Goal: Use online tool/utility

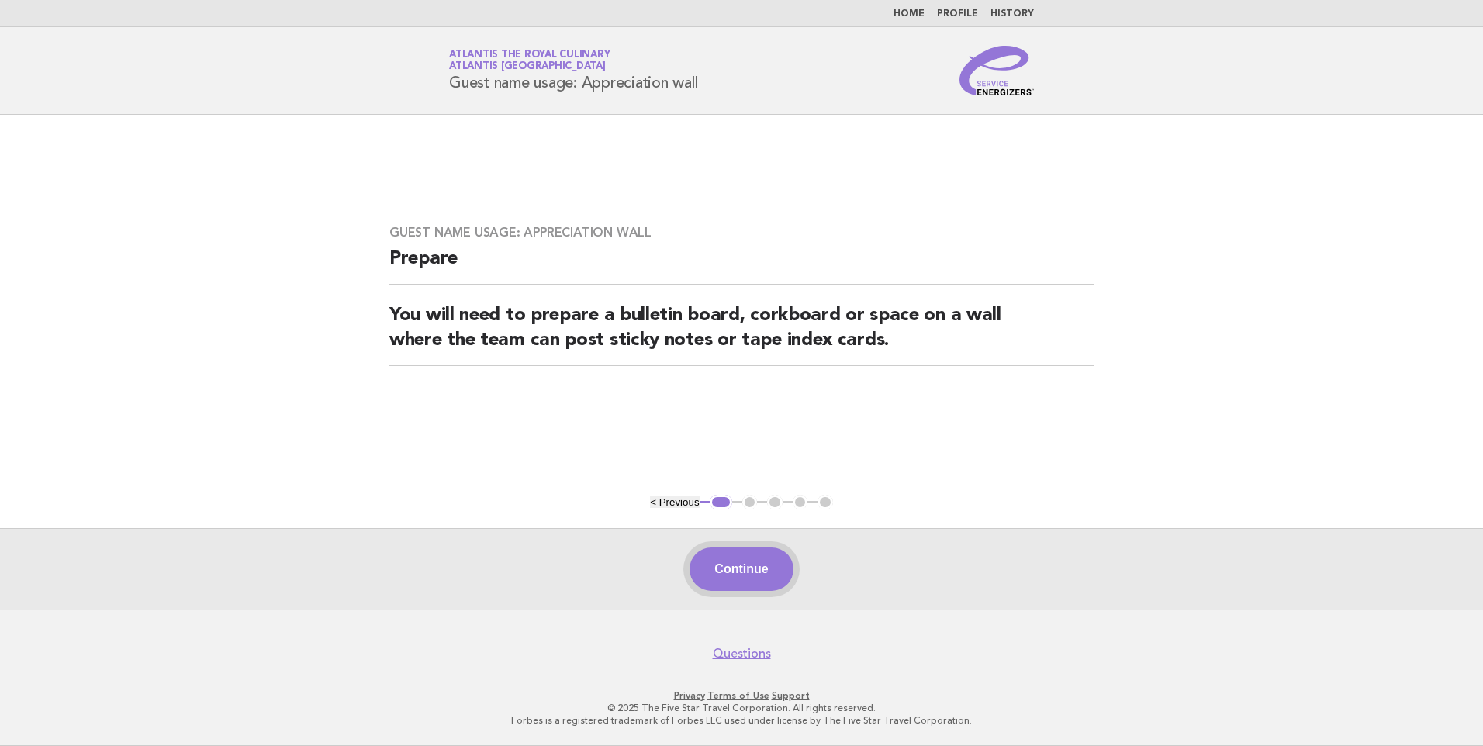
click at [766, 561] on button "Continue" at bounding box center [740, 568] width 103 height 43
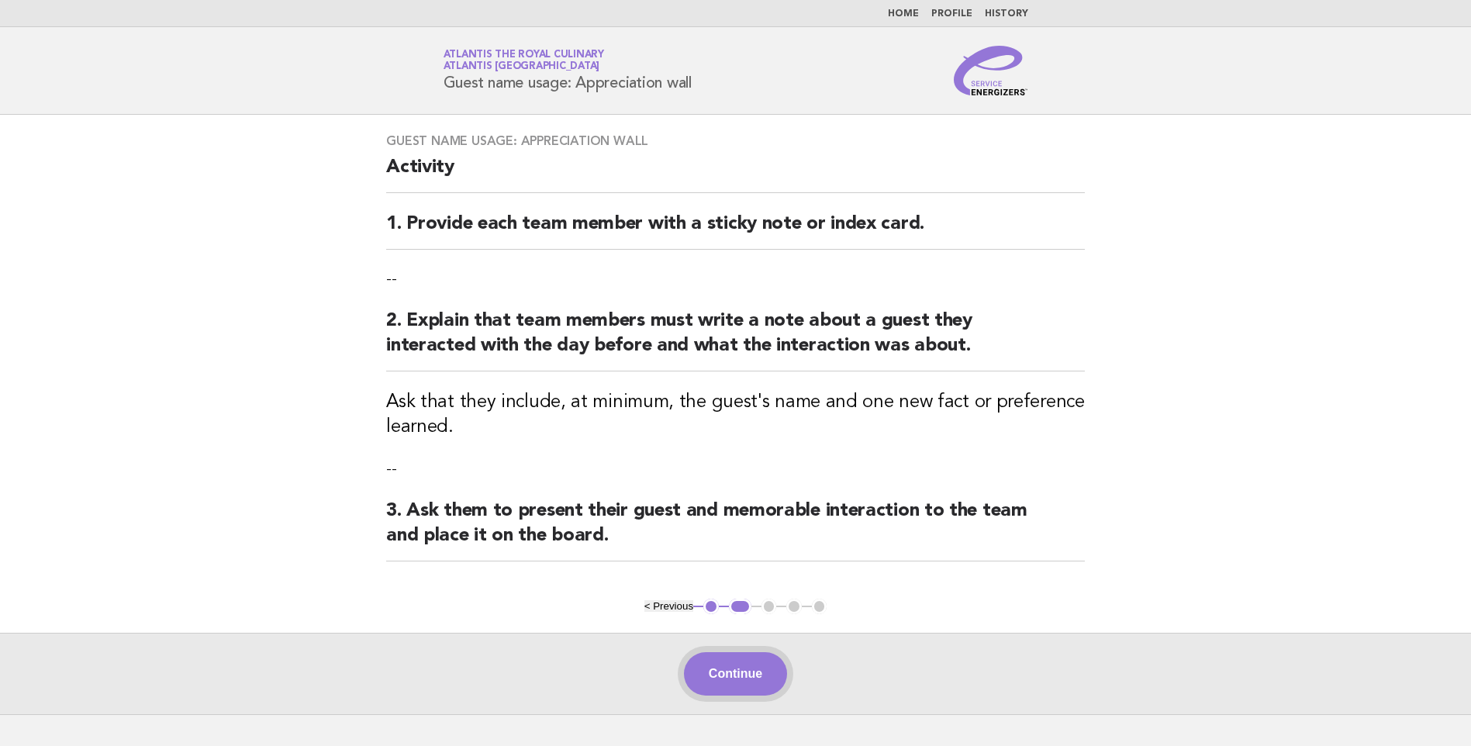
click at [755, 672] on button "Continue" at bounding box center [735, 673] width 103 height 43
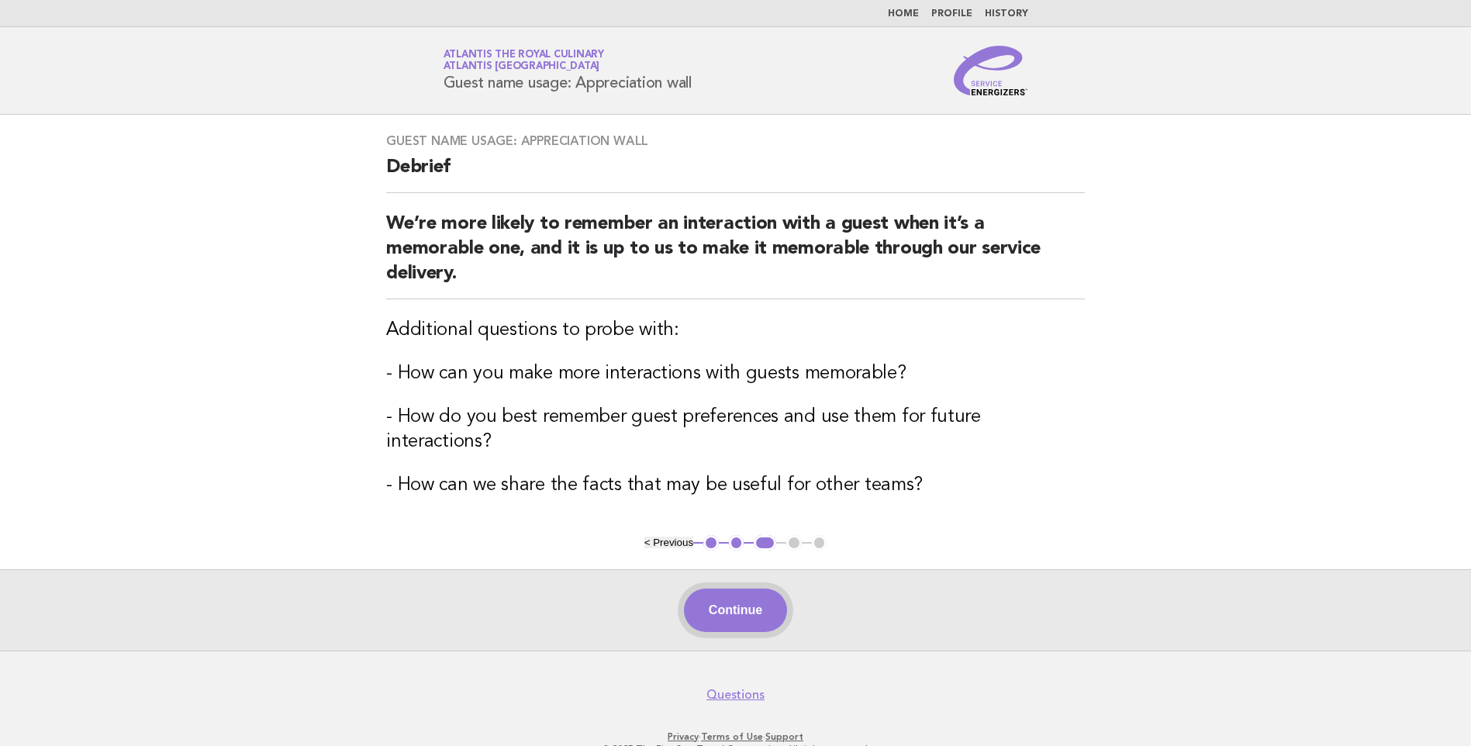
click at [715, 599] on button "Continue" at bounding box center [735, 610] width 103 height 43
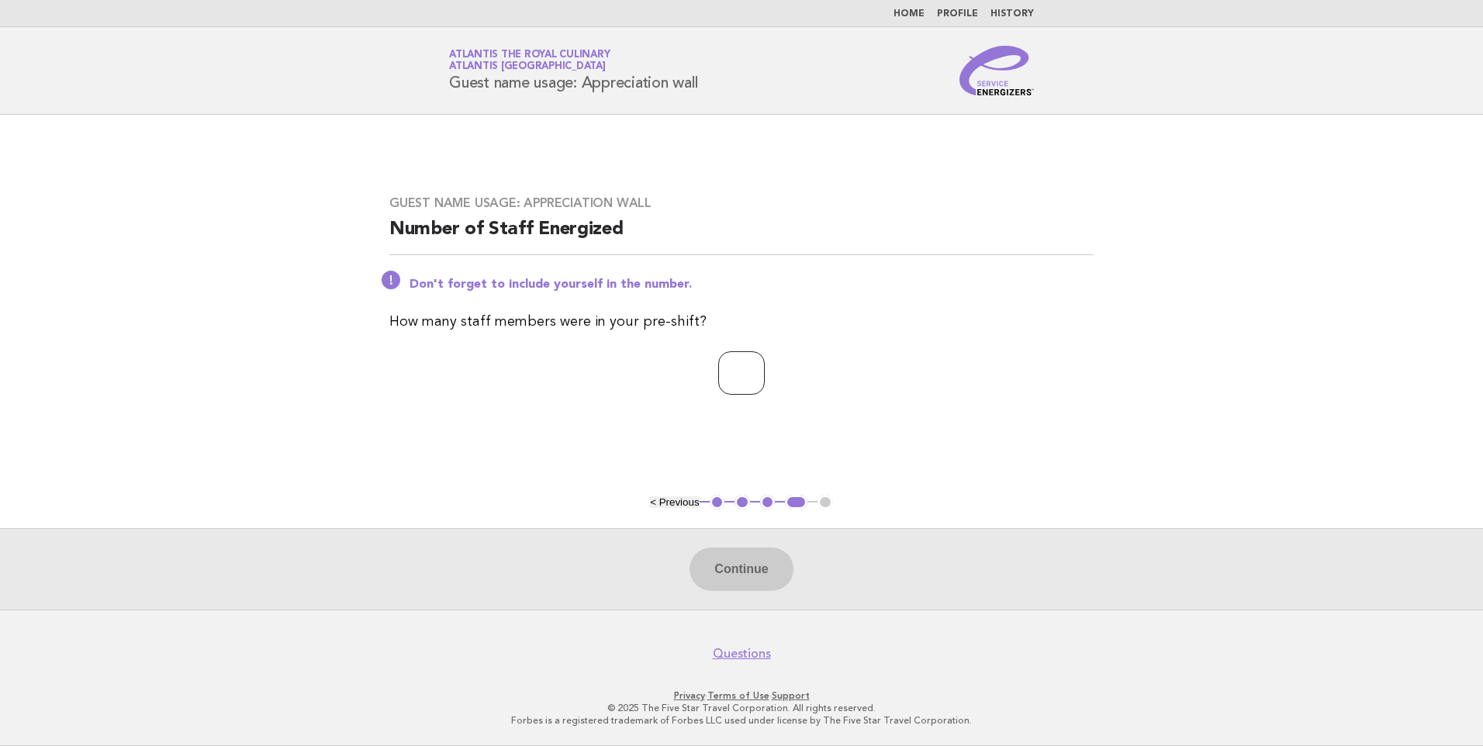
click at [760, 355] on input "number" at bounding box center [741, 372] width 47 height 43
type input "**"
click at [769, 567] on button "Continue" at bounding box center [740, 568] width 103 height 43
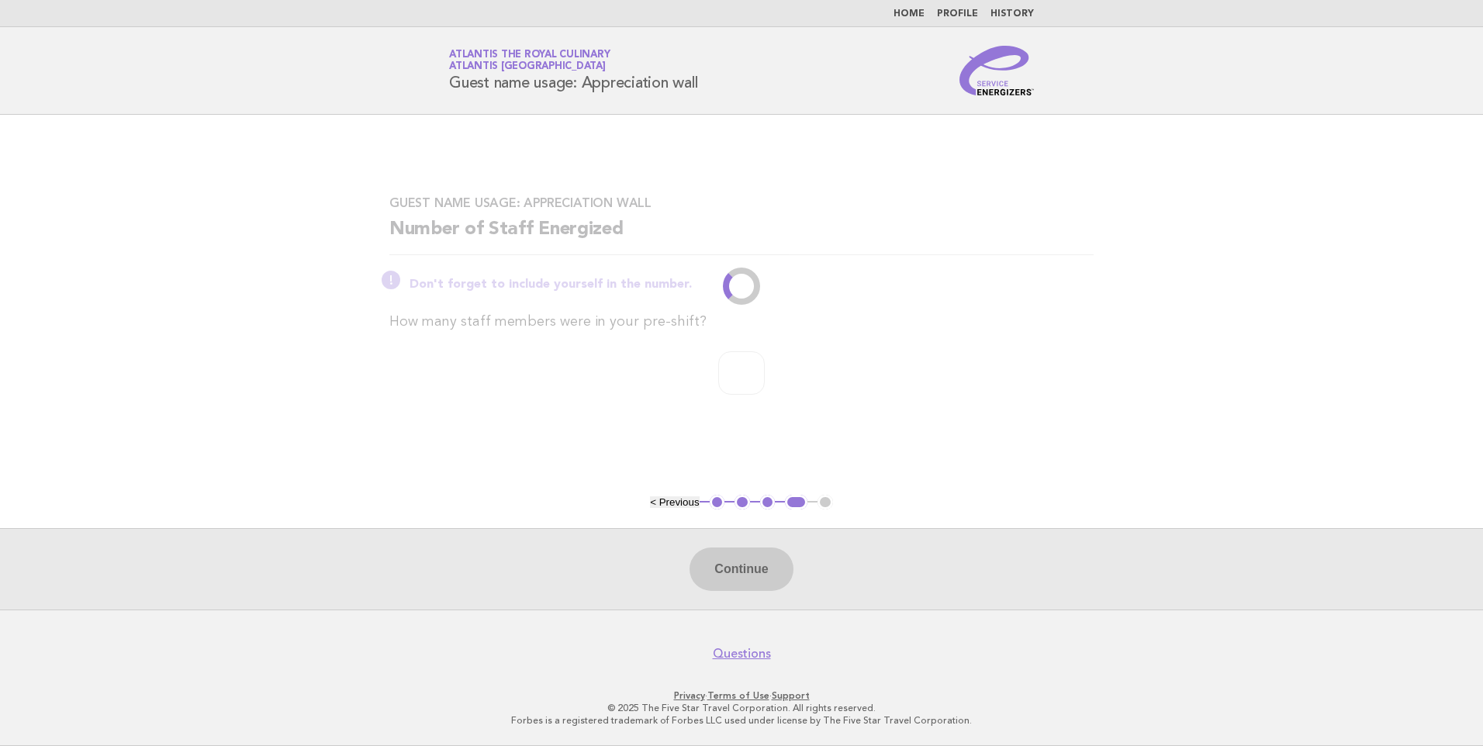
click at [751, 372] on p "**" at bounding box center [741, 372] width 704 height 43
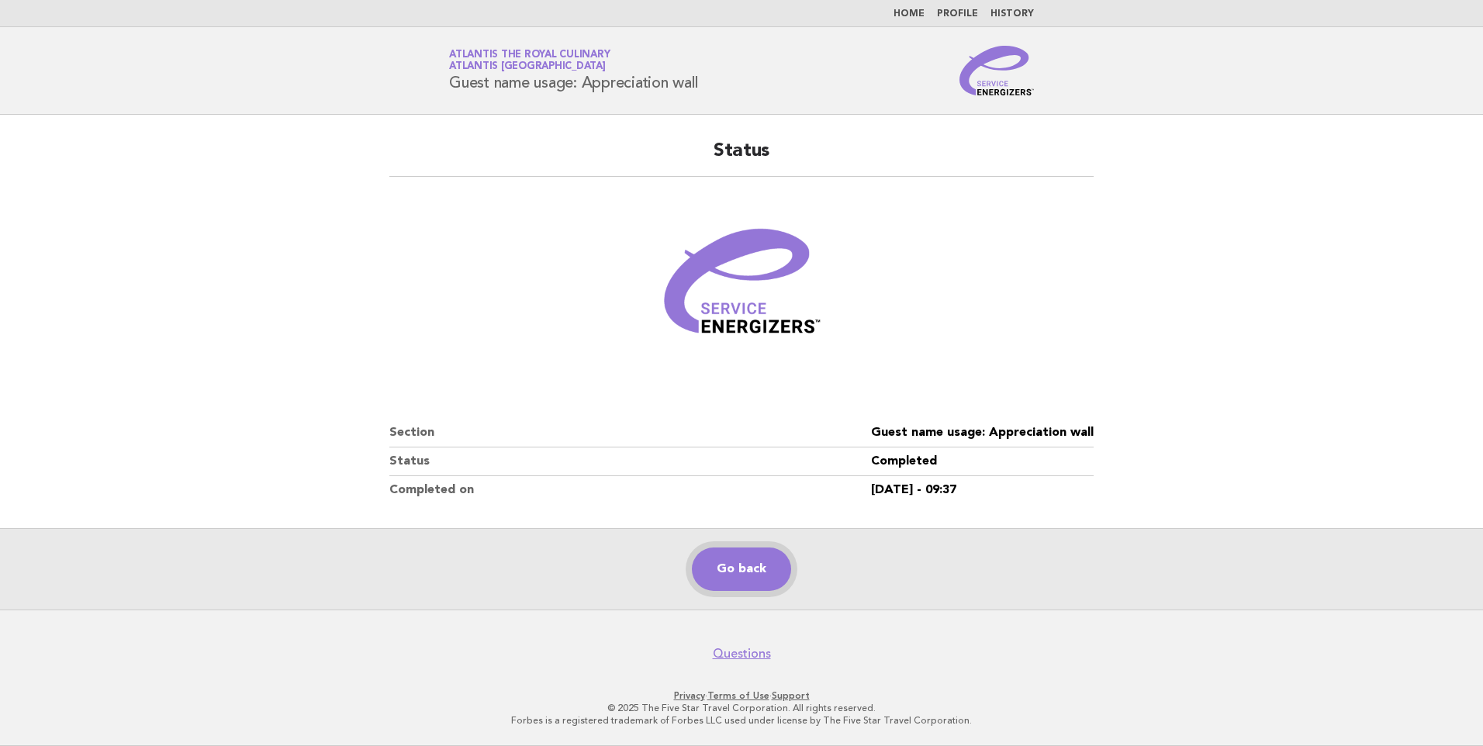
click at [750, 572] on link "Go back" at bounding box center [741, 568] width 99 height 43
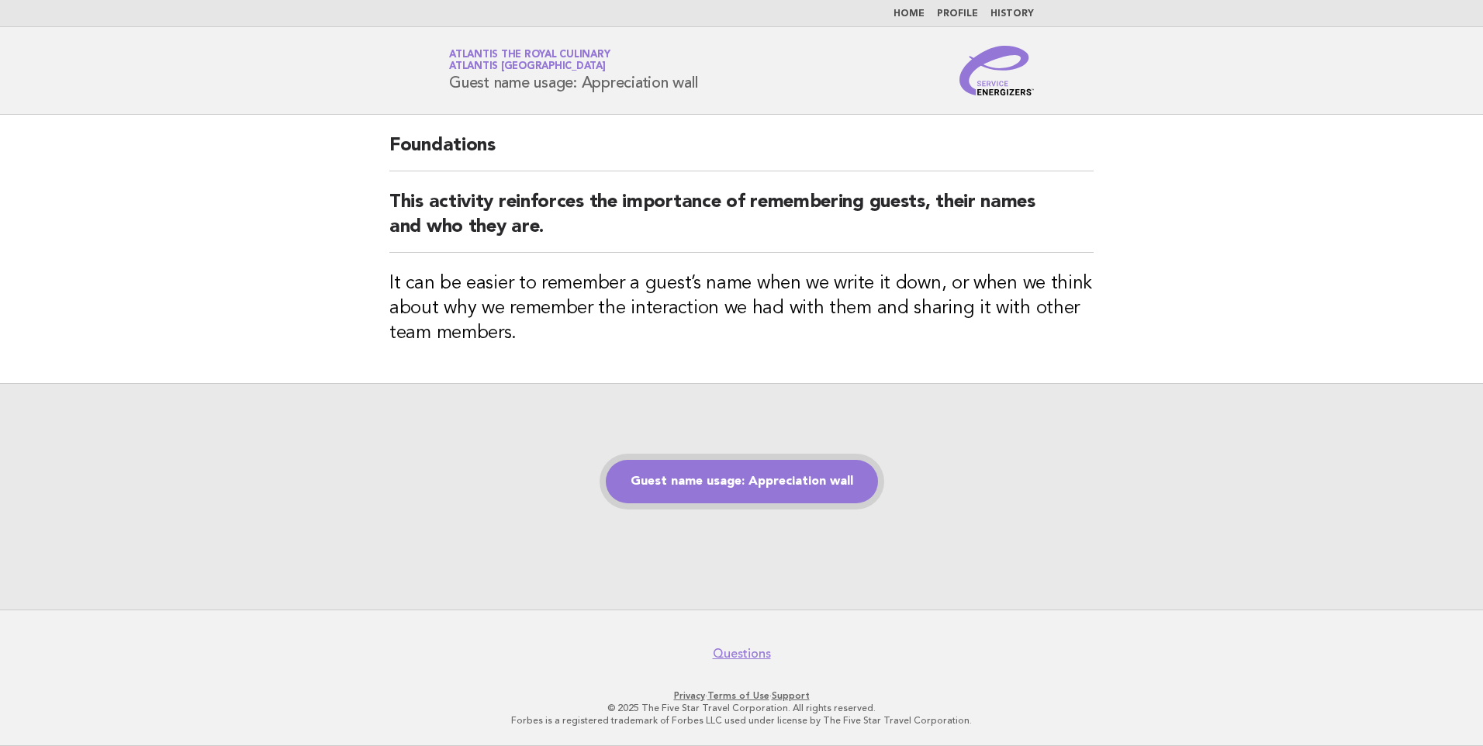
click at [787, 487] on link "Guest name usage: Appreciation wall" at bounding box center [742, 481] width 272 height 43
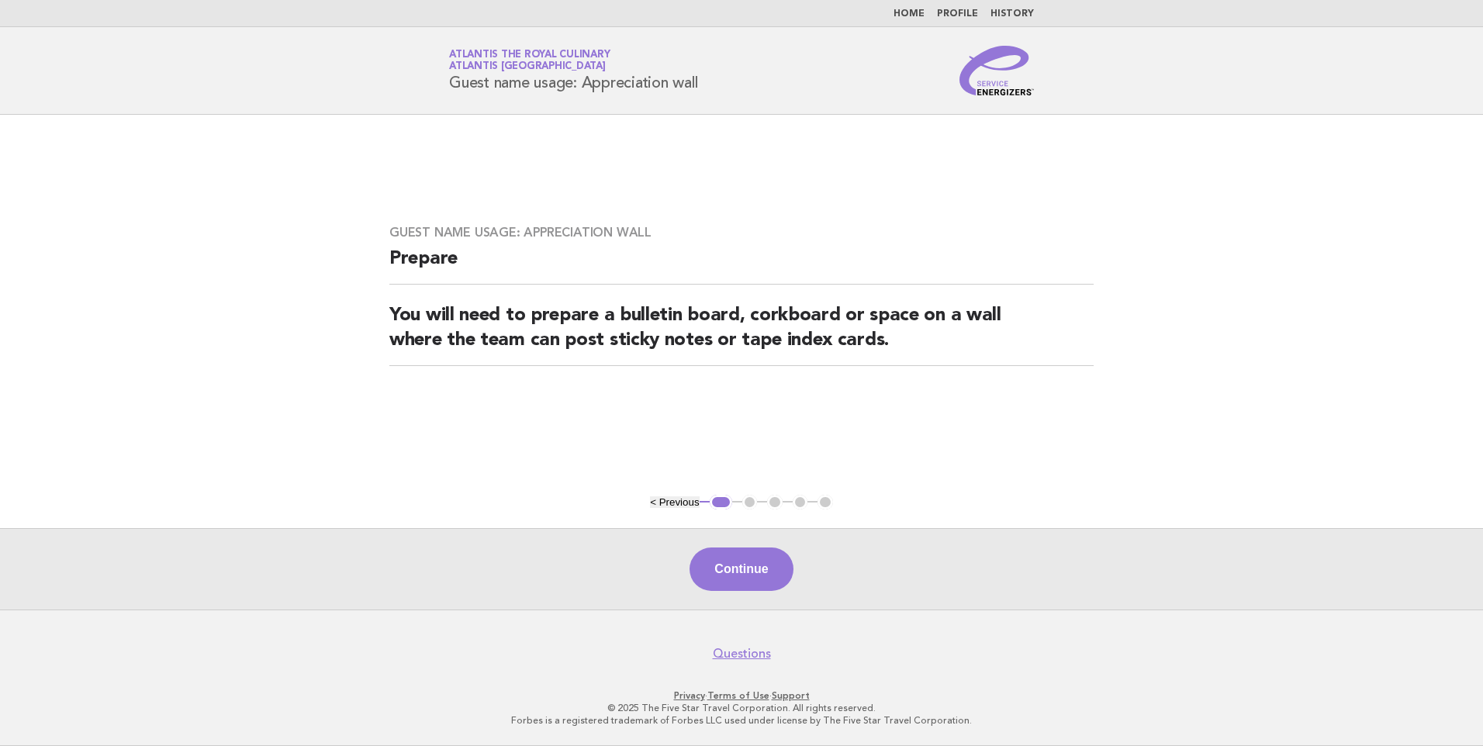
click at [798, 564] on div "Continue" at bounding box center [741, 568] width 1483 height 81
click at [770, 570] on button "Continue" at bounding box center [740, 568] width 103 height 43
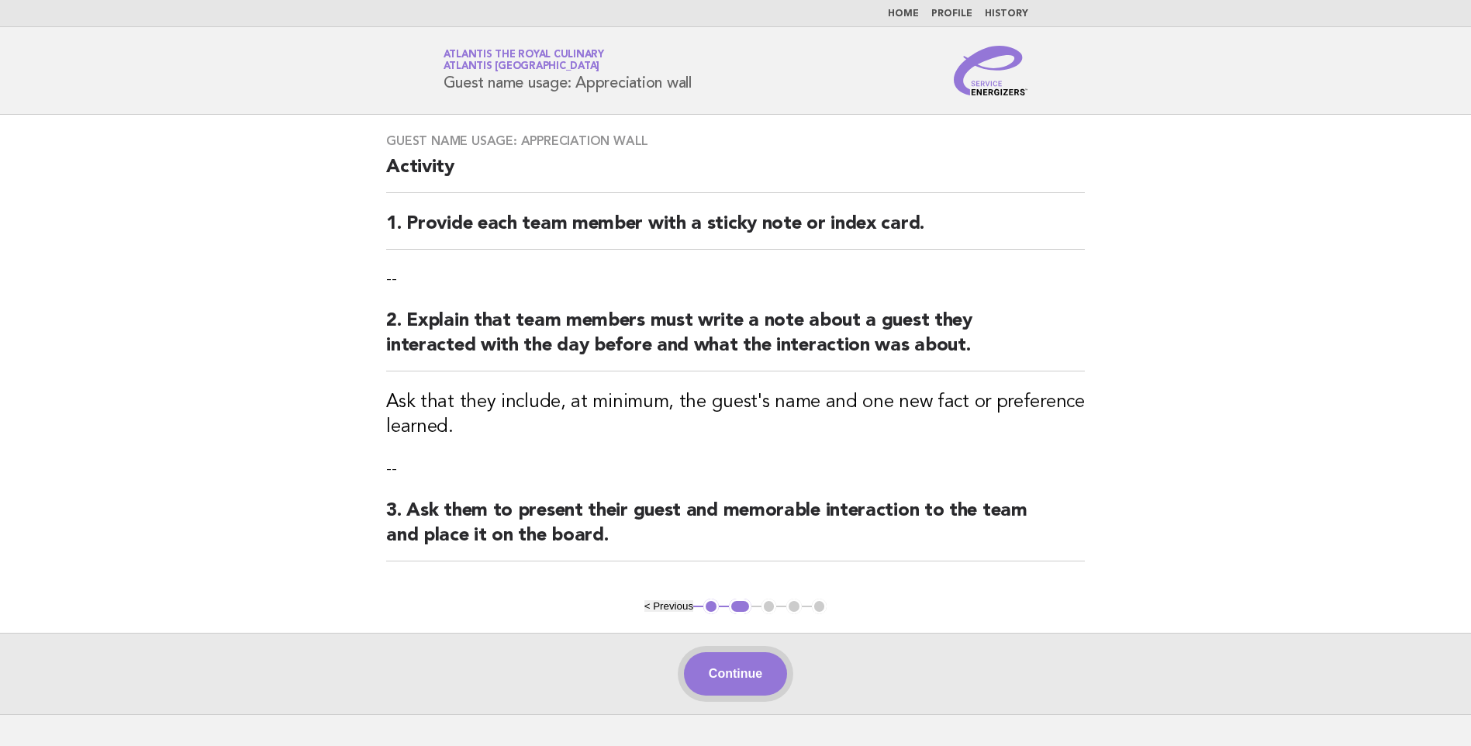
click at [723, 668] on button "Continue" at bounding box center [735, 673] width 103 height 43
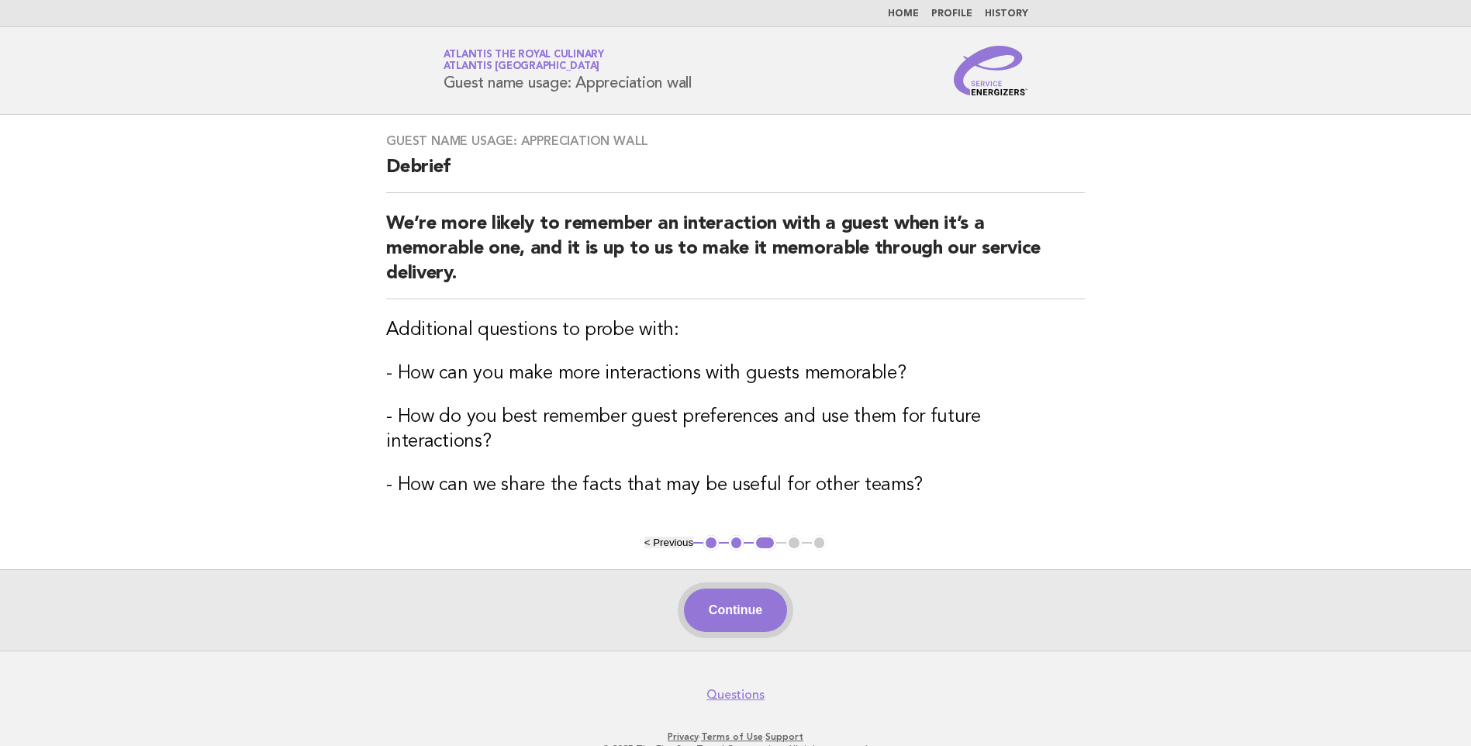
click at [750, 589] on button "Continue" at bounding box center [735, 610] width 103 height 43
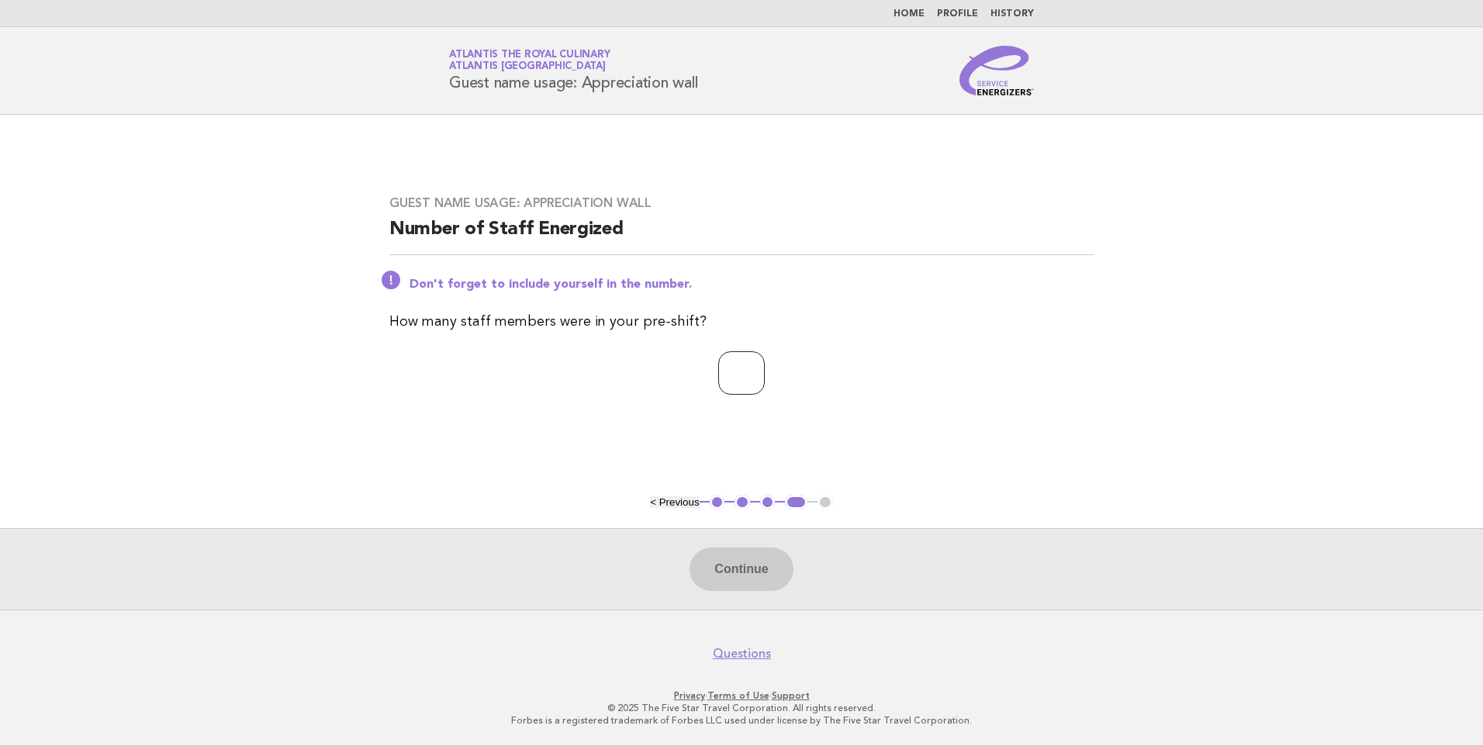
click at [718, 351] on input "number" at bounding box center [741, 372] width 47 height 43
type input "**"
click at [749, 564] on button "Continue" at bounding box center [740, 568] width 103 height 43
